Goal: Use online tool/utility: Utilize a website feature to perform a specific function

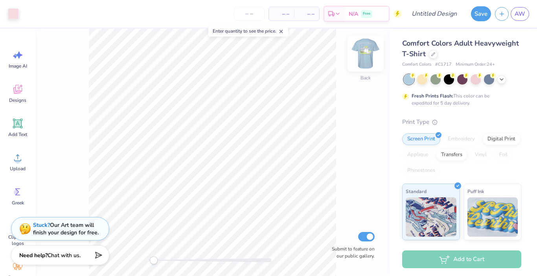
click at [361, 59] on img at bounding box center [365, 53] width 31 height 31
click at [501, 80] on icon at bounding box center [502, 79] width 6 height 6
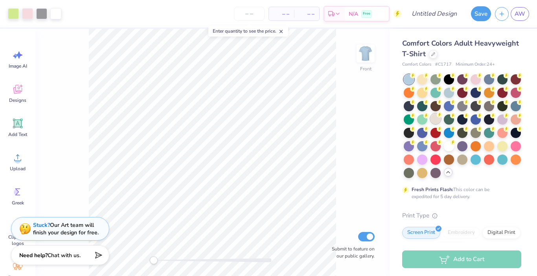
click at [441, 118] on div at bounding box center [436, 119] width 10 height 10
click at [468, 106] on div at bounding box center [463, 105] width 10 height 10
click at [28, 16] on div at bounding box center [27, 12] width 11 height 11
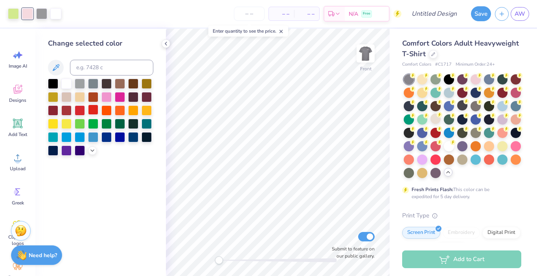
click at [94, 112] on div at bounding box center [93, 110] width 10 height 10
click at [81, 110] on div at bounding box center [80, 110] width 10 height 10
click at [65, 110] on div at bounding box center [66, 110] width 10 height 10
click at [89, 109] on div at bounding box center [93, 110] width 10 height 10
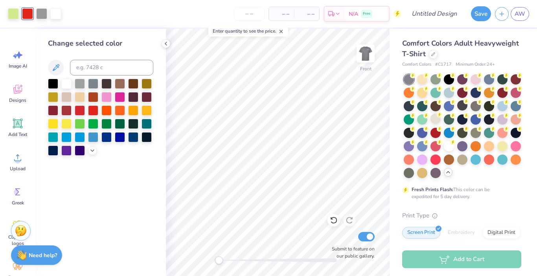
click at [59, 84] on div at bounding box center [100, 117] width 105 height 77
click at [65, 84] on div at bounding box center [66, 83] width 10 height 10
click at [369, 61] on img at bounding box center [365, 53] width 31 height 31
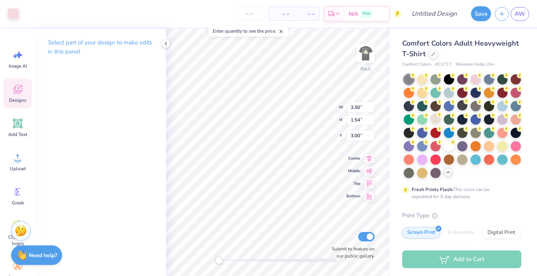
click at [4, 17] on div "Art colors" at bounding box center [9, 14] width 19 height 28
click at [10, 15] on div at bounding box center [13, 12] width 11 height 11
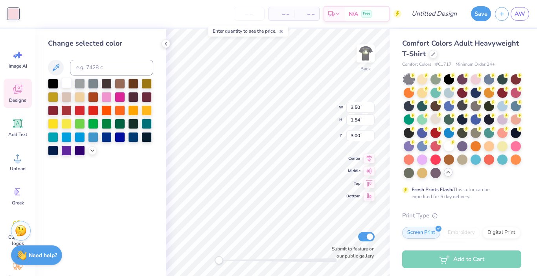
click at [72, 83] on div at bounding box center [66, 83] width 10 height 10
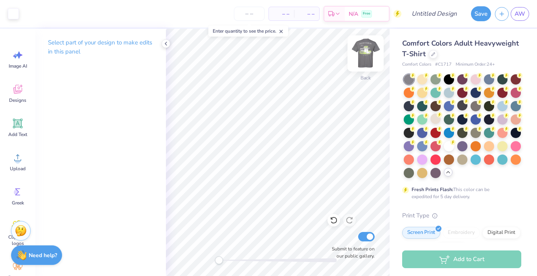
click at [366, 54] on img at bounding box center [365, 53] width 31 height 31
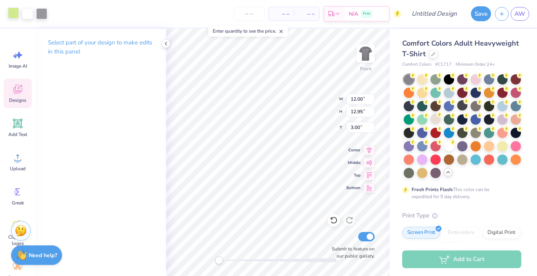
click at [16, 17] on div at bounding box center [13, 12] width 11 height 11
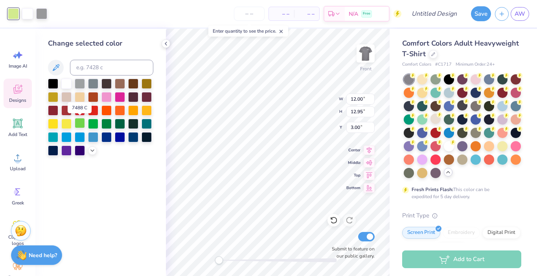
click at [77, 124] on div at bounding box center [80, 123] width 10 height 10
click at [104, 125] on div at bounding box center [106, 123] width 10 height 10
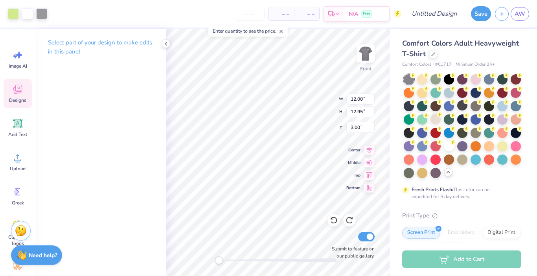
click at [136, 138] on div "Select part of your design to make edits in this panel" at bounding box center [100, 152] width 131 height 247
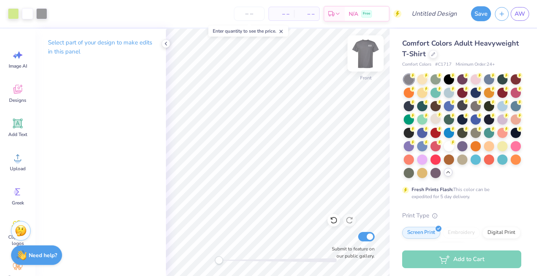
click at [369, 55] on img at bounding box center [365, 53] width 31 height 31
click at [362, 57] on img at bounding box center [365, 53] width 31 height 31
click at [357, 63] on img at bounding box center [365, 53] width 31 height 31
click at [370, 48] on img at bounding box center [365, 53] width 31 height 31
